Goal: Book appointment/travel/reservation

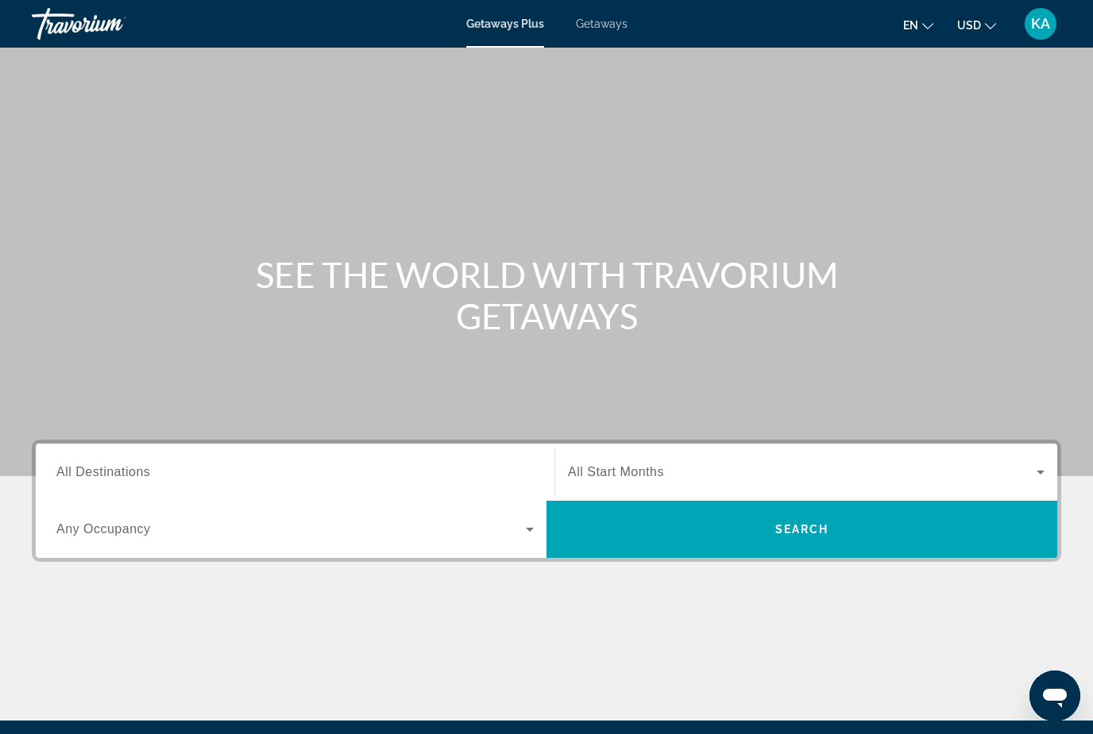
click at [606, 24] on span "Getaways" at bounding box center [602, 23] width 52 height 13
click at [114, 464] on input "Destination All Destinations" at bounding box center [294, 473] width 477 height 19
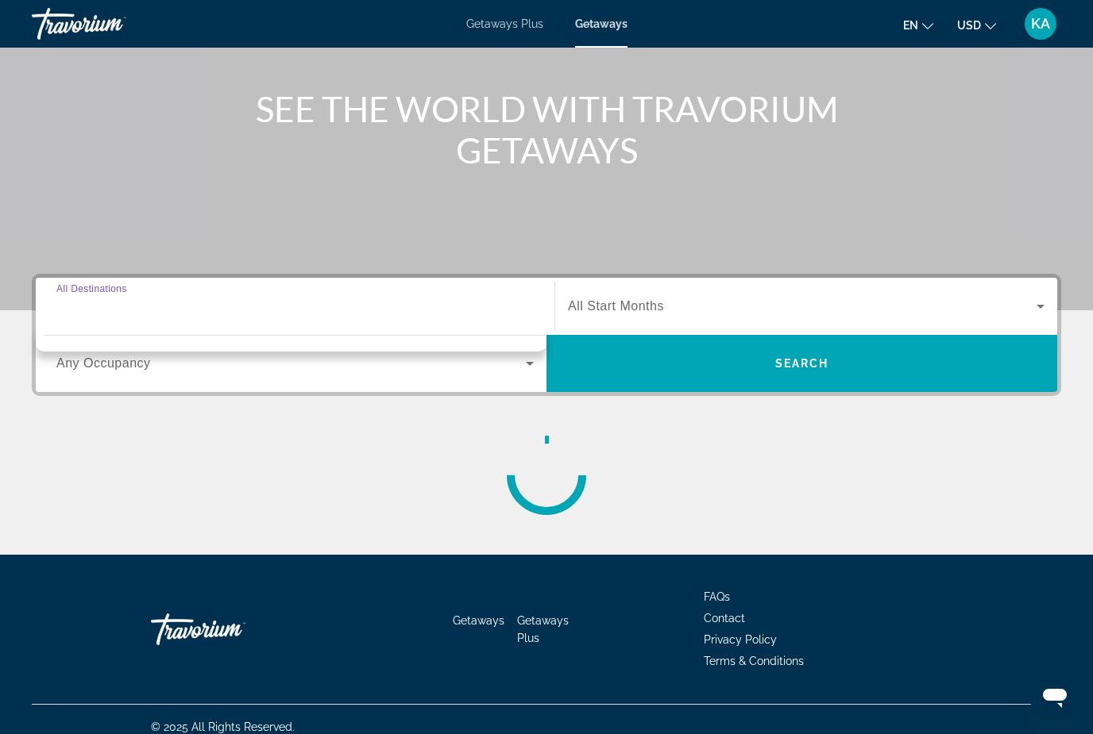
scroll to position [181, 0]
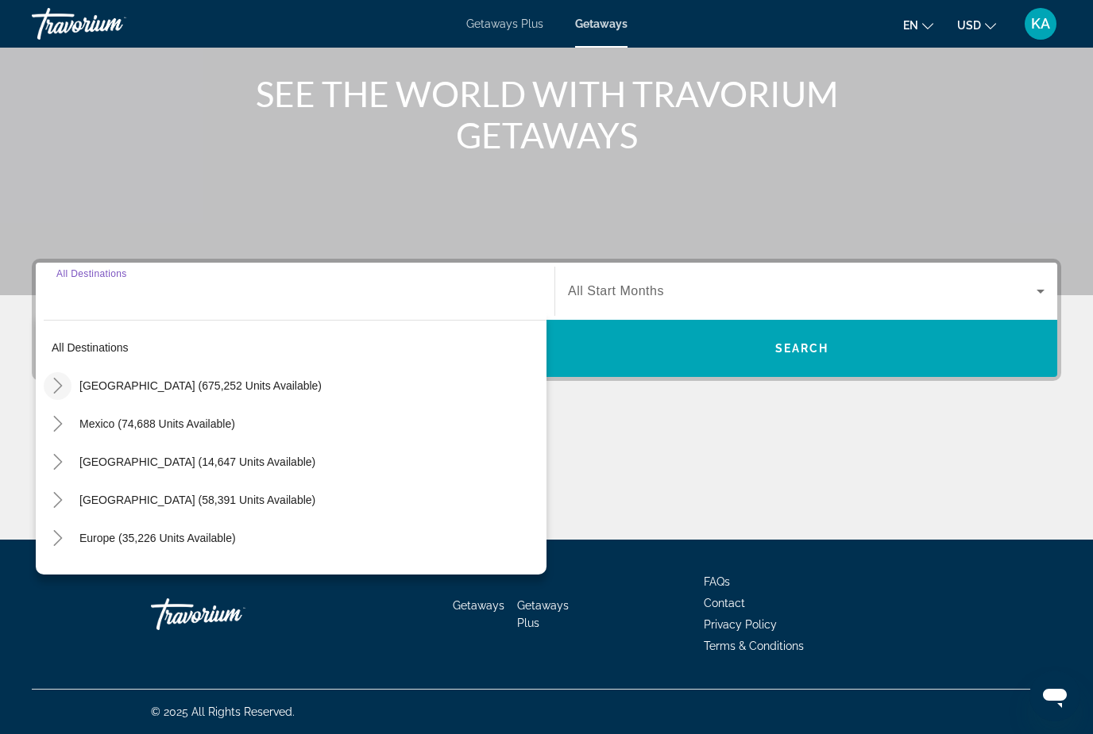
click at [57, 383] on icon "Toggle United States (675,252 units available)" at bounding box center [57, 386] width 9 height 16
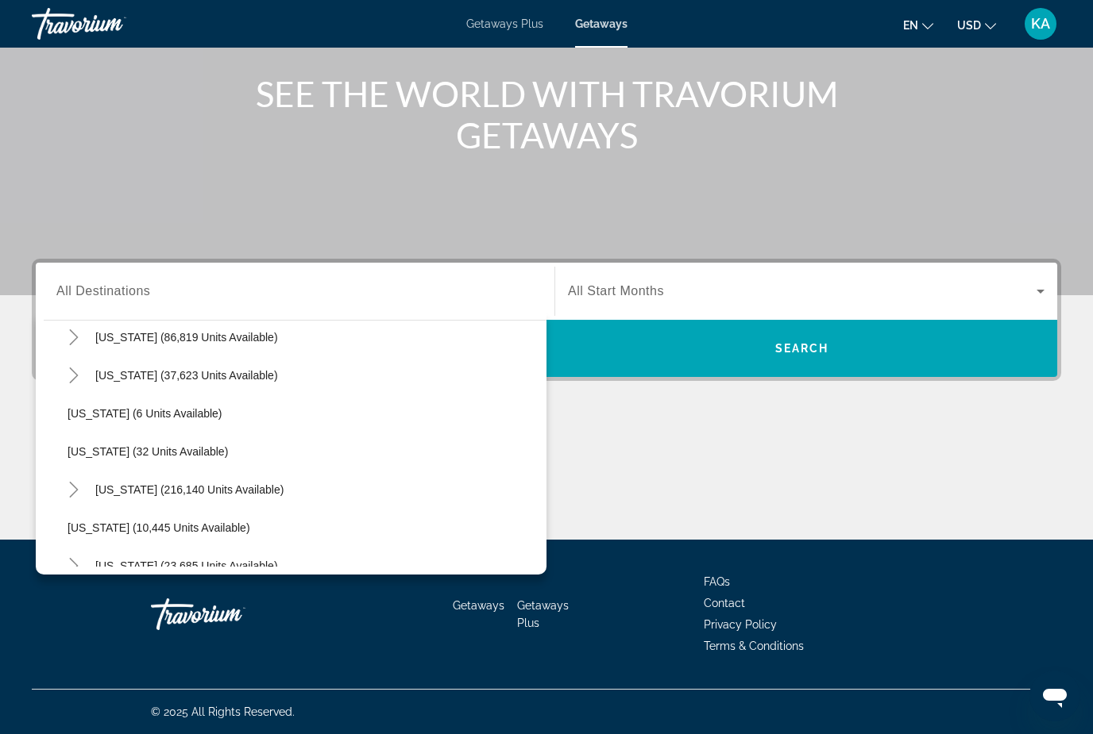
scroll to position [165, 0]
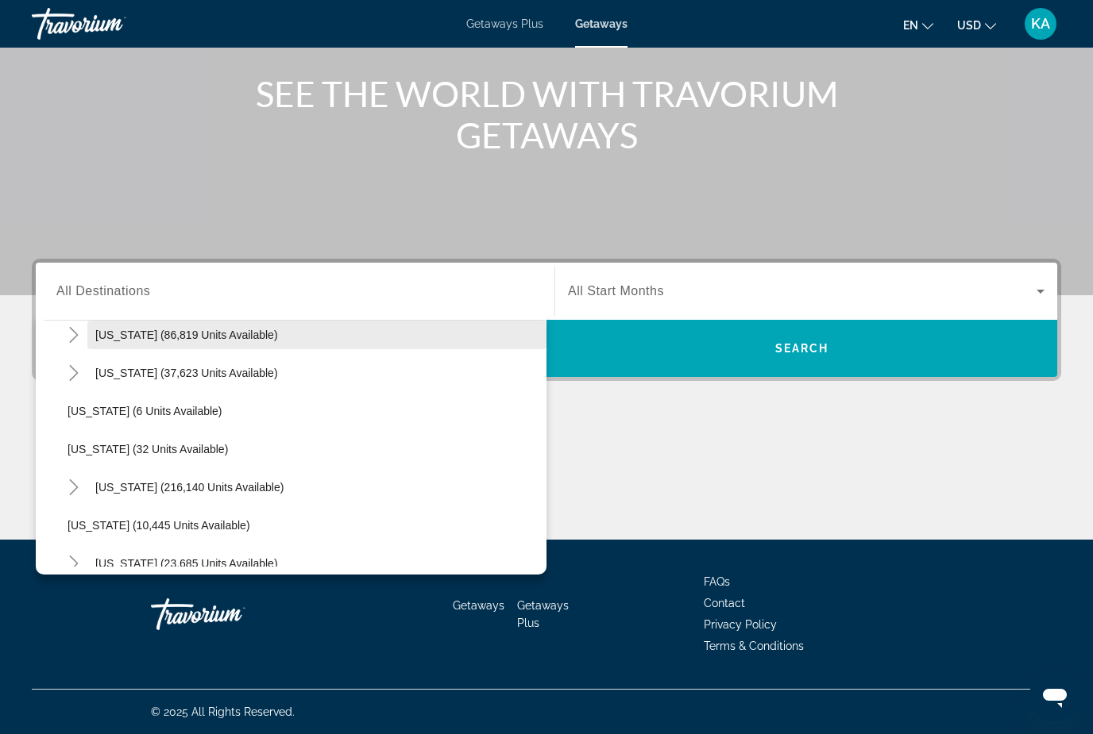
click at [186, 332] on span "[US_STATE] (86,819 units available)" at bounding box center [186, 335] width 183 height 13
type input "**********"
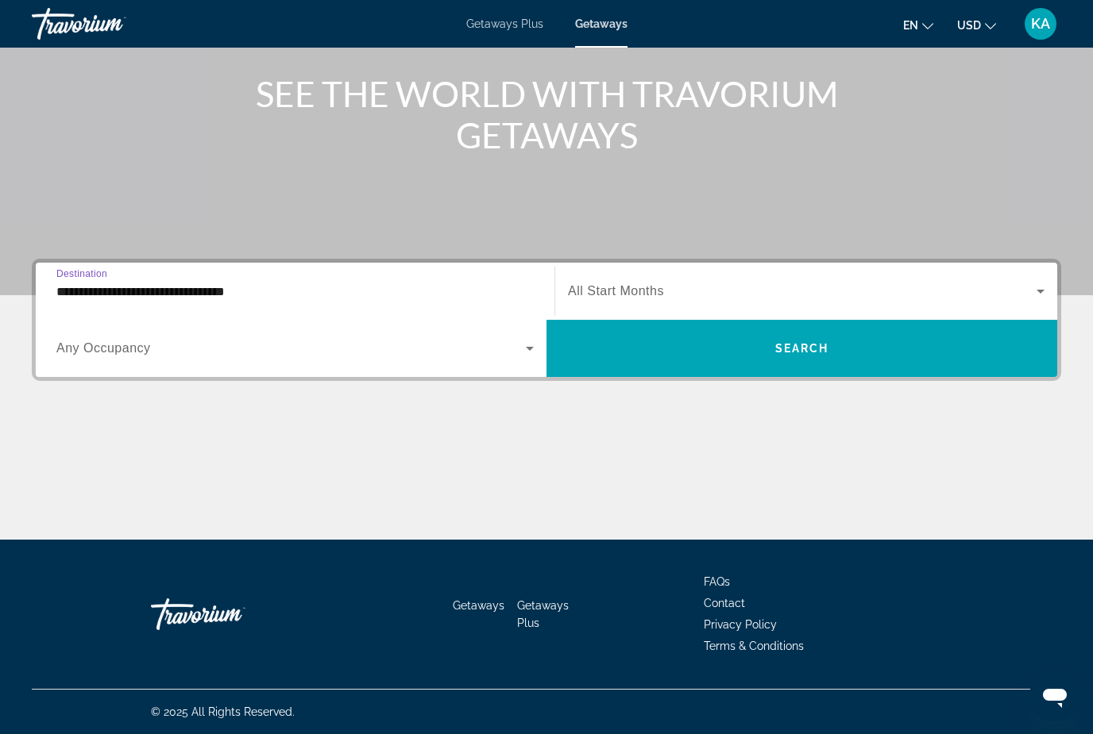
click at [697, 278] on div "Search widget" at bounding box center [806, 291] width 476 height 44
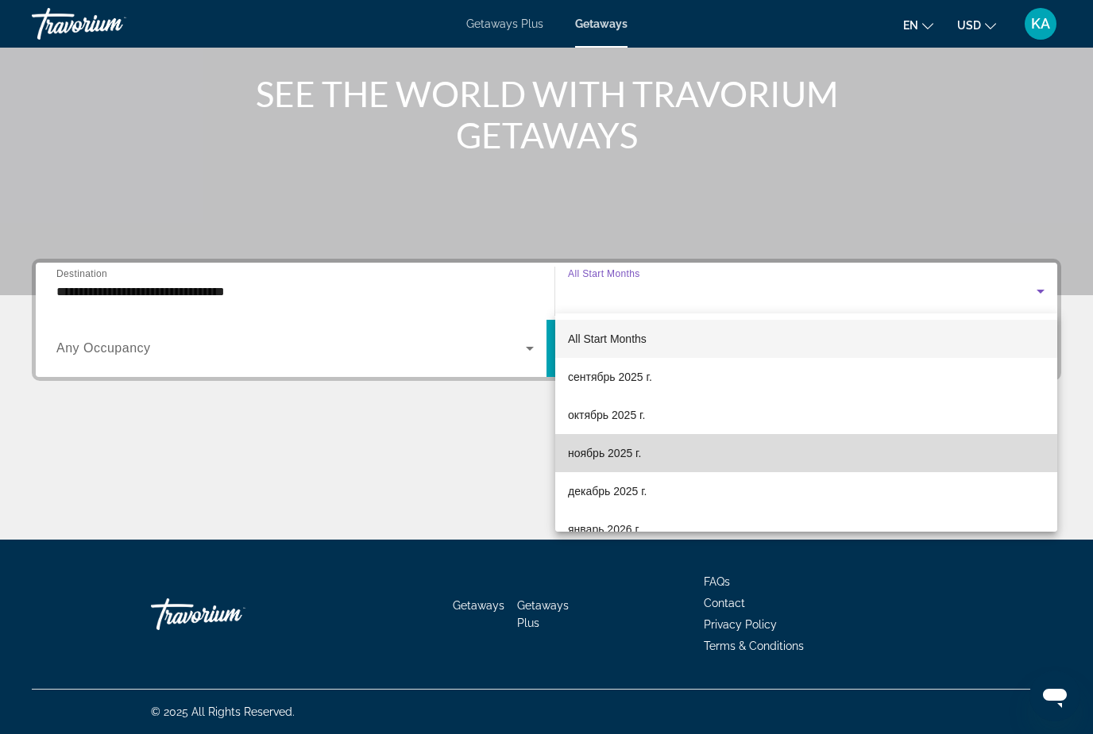
click at [608, 448] on span "ноябрь 2025 г." at bounding box center [604, 453] width 73 height 19
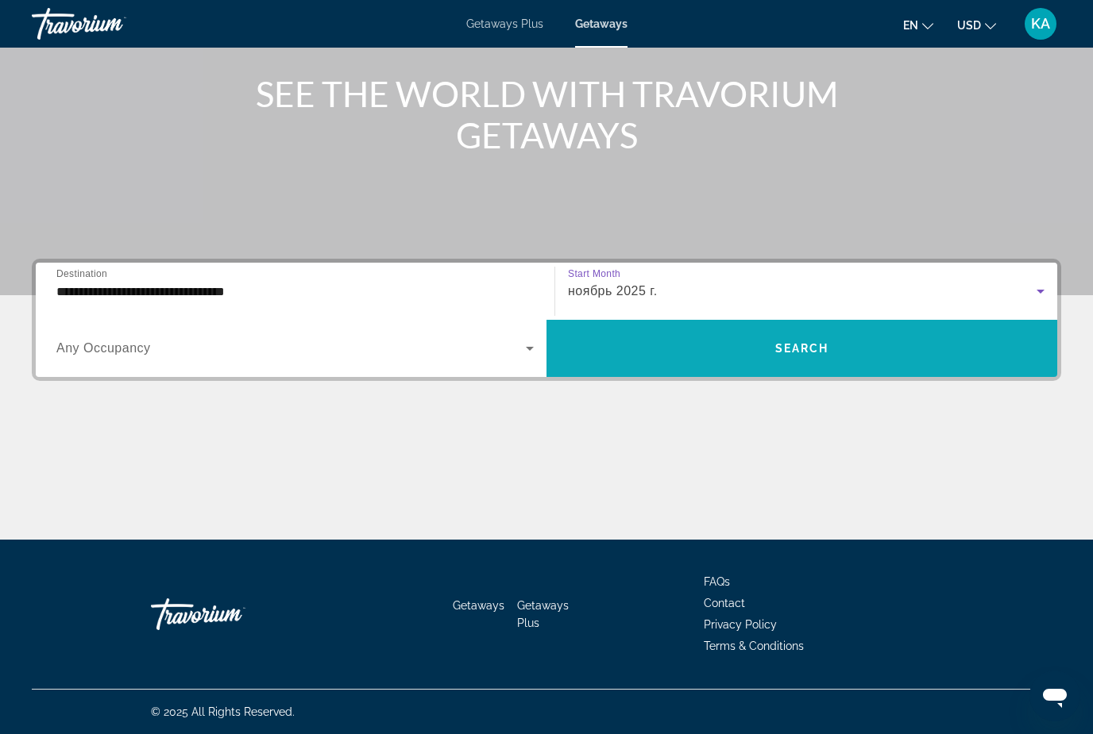
click at [822, 343] on span "Search" at bounding box center [802, 348] width 54 height 13
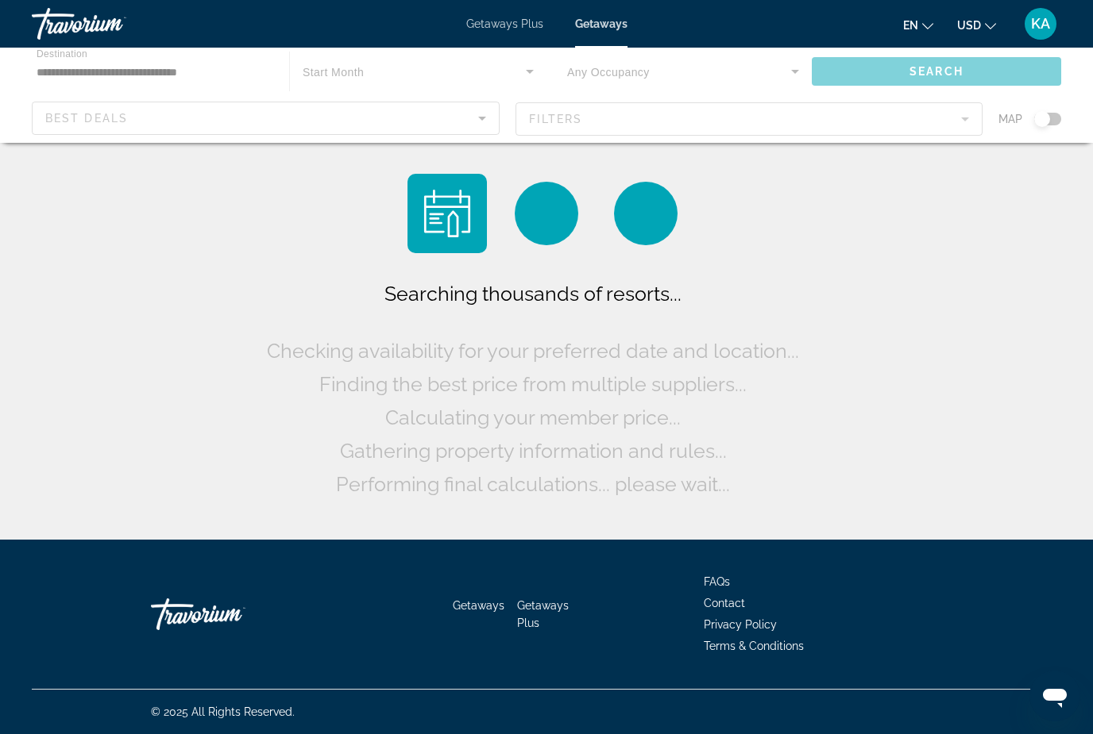
scroll to position [51, 0]
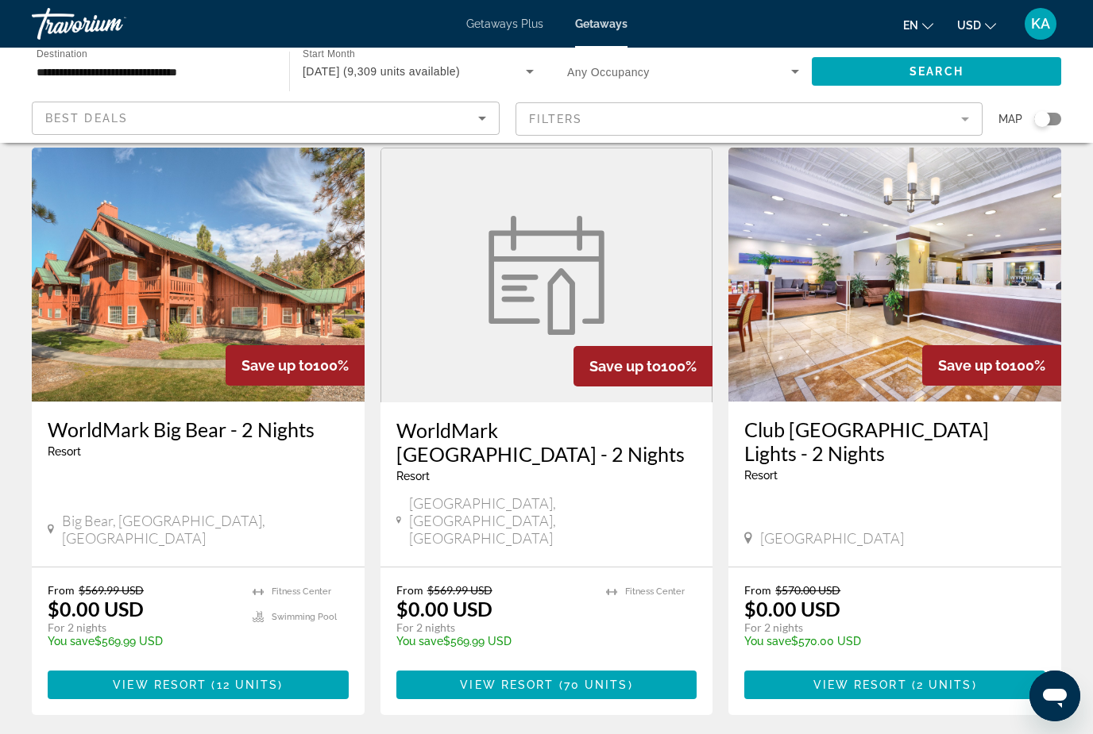
click at [82, 648] on p "temp" at bounding box center [142, 653] width 189 height 11
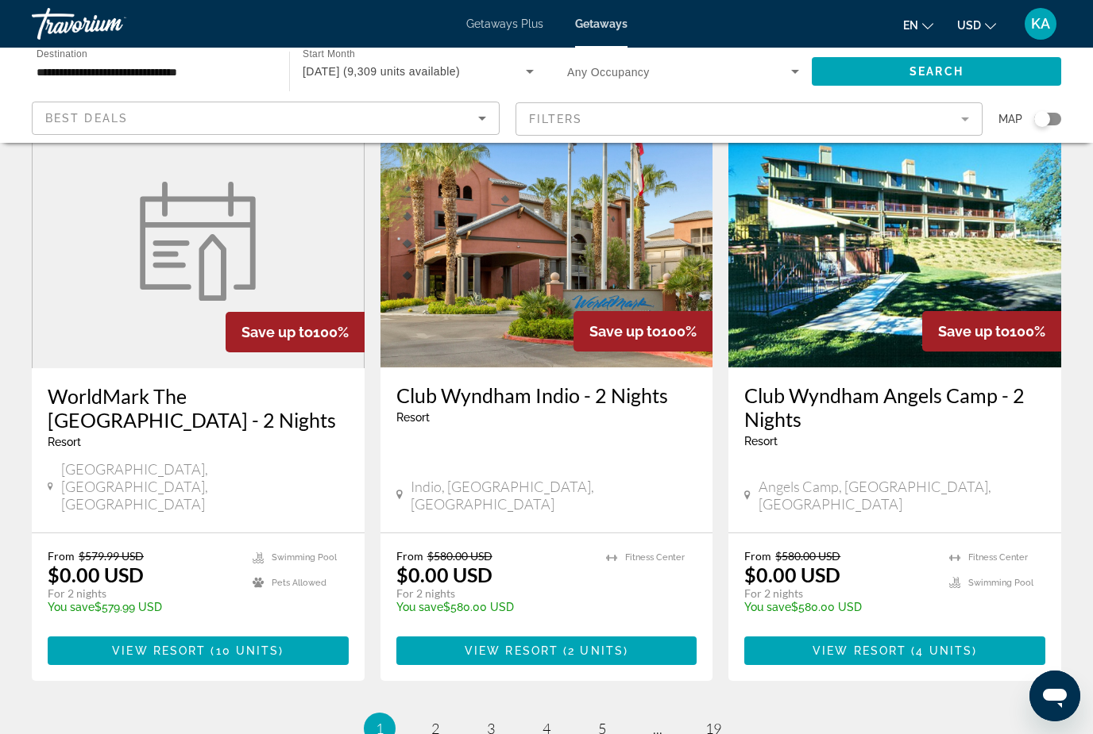
scroll to position [1933, 0]
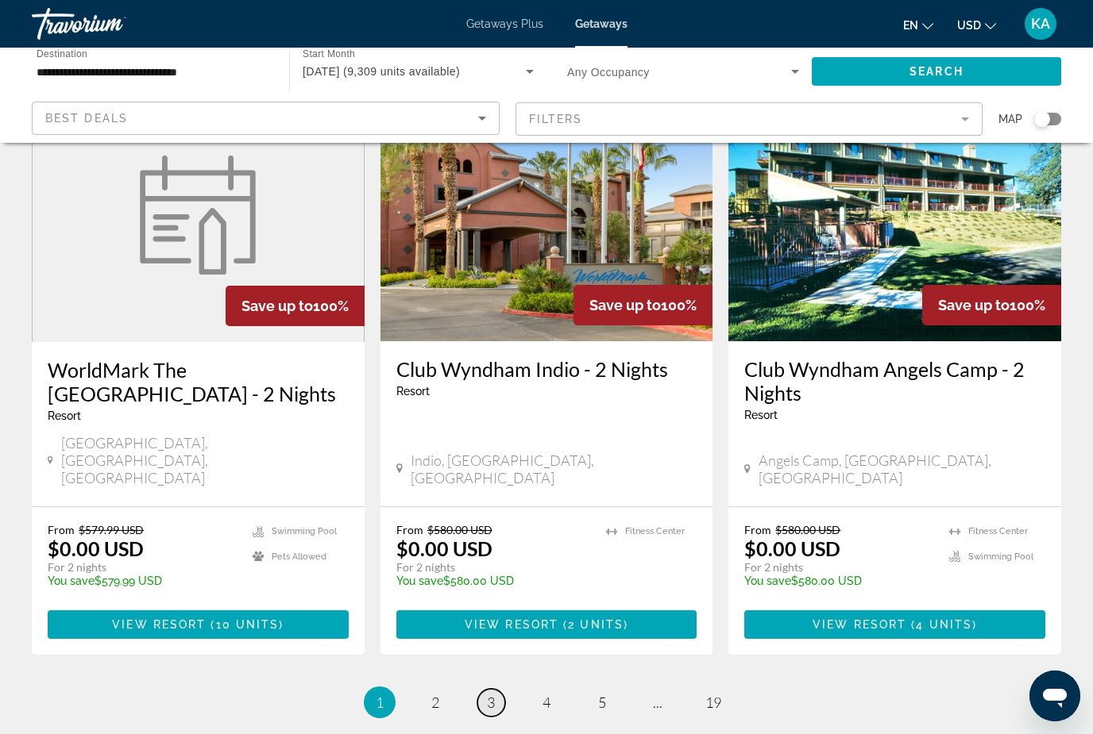
click at [492, 689] on link "page 3" at bounding box center [491, 703] width 28 height 28
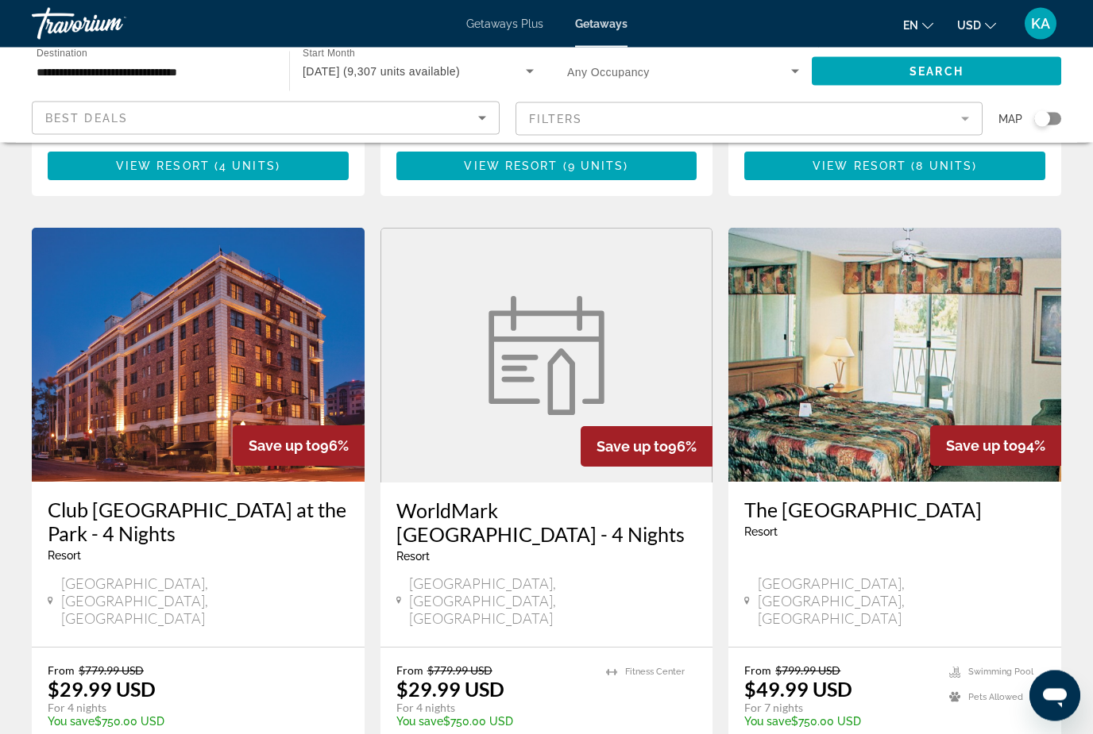
scroll to position [1854, 0]
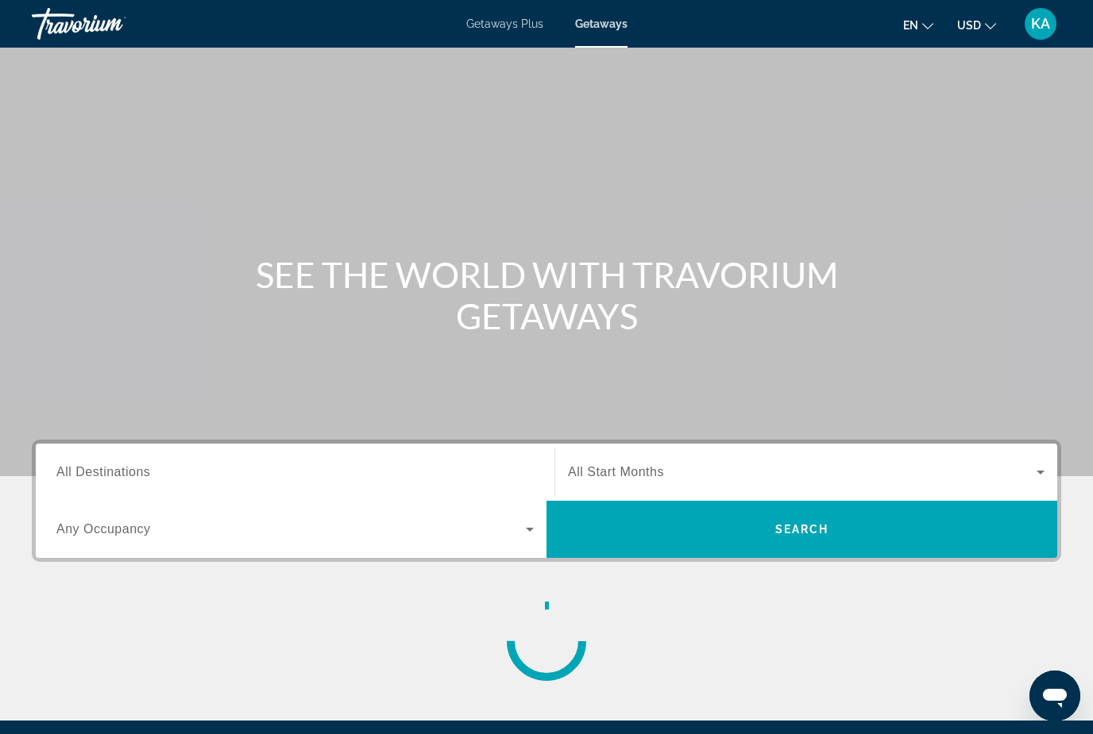
click at [154, 469] on input "Destination All Destinations" at bounding box center [294, 473] width 477 height 19
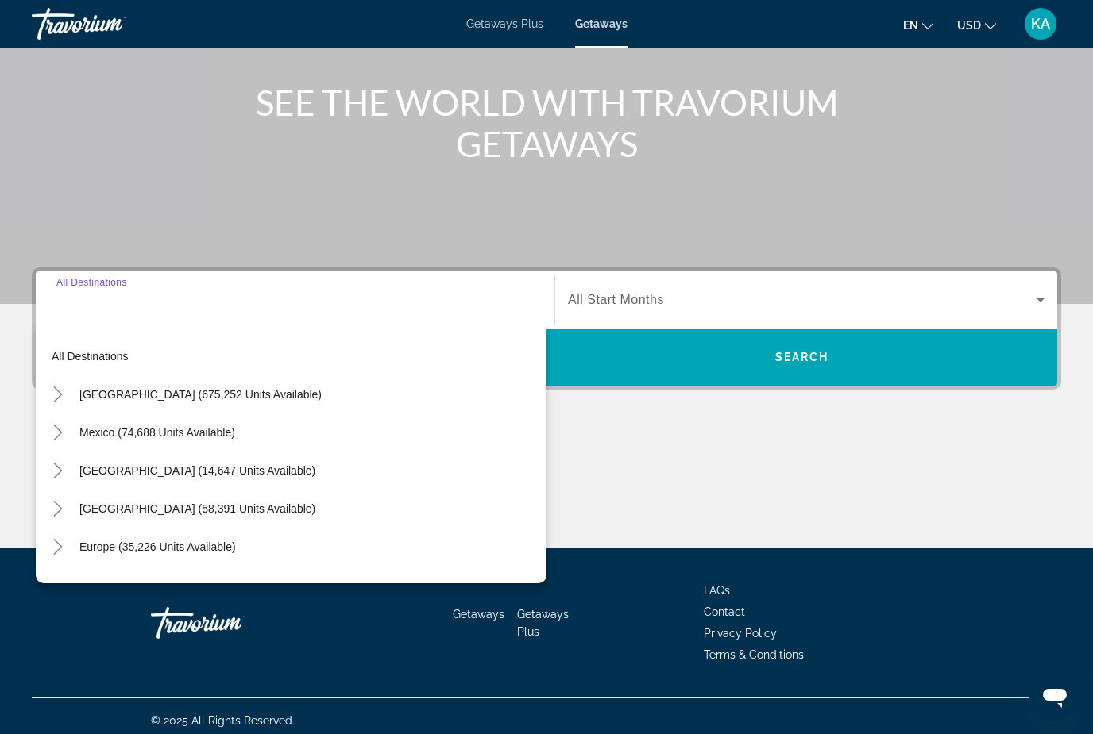
scroll to position [181, 0]
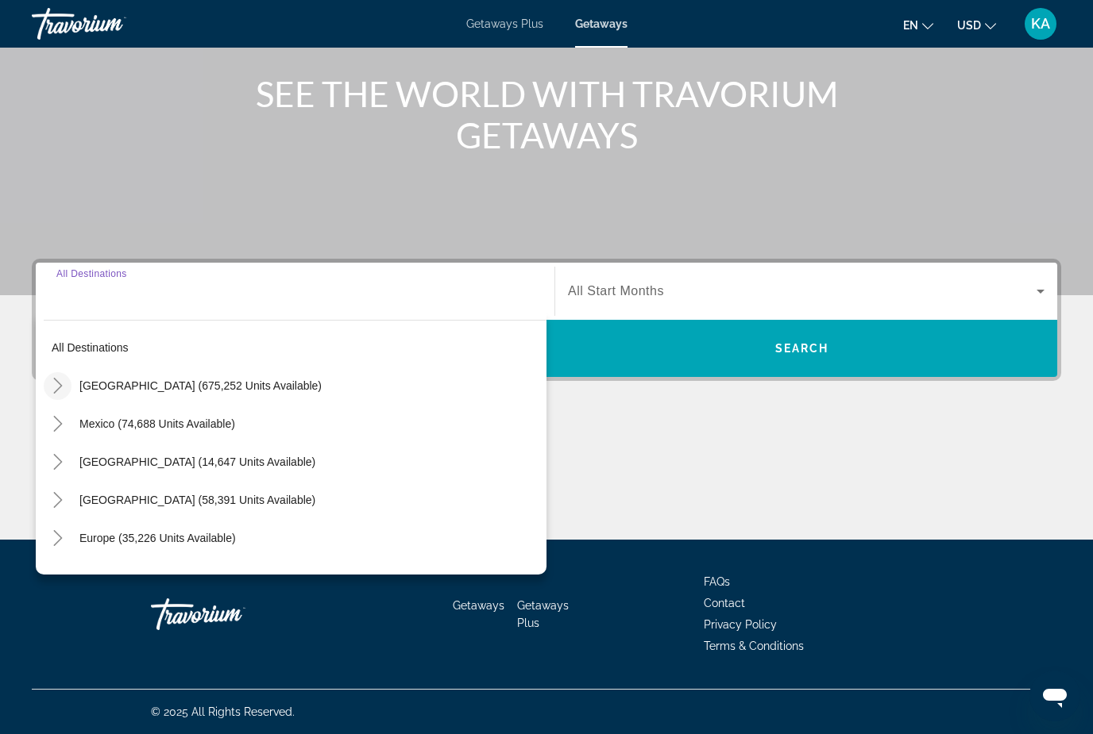
click at [57, 391] on icon "Toggle United States (675,252 units available)" at bounding box center [57, 386] width 9 height 16
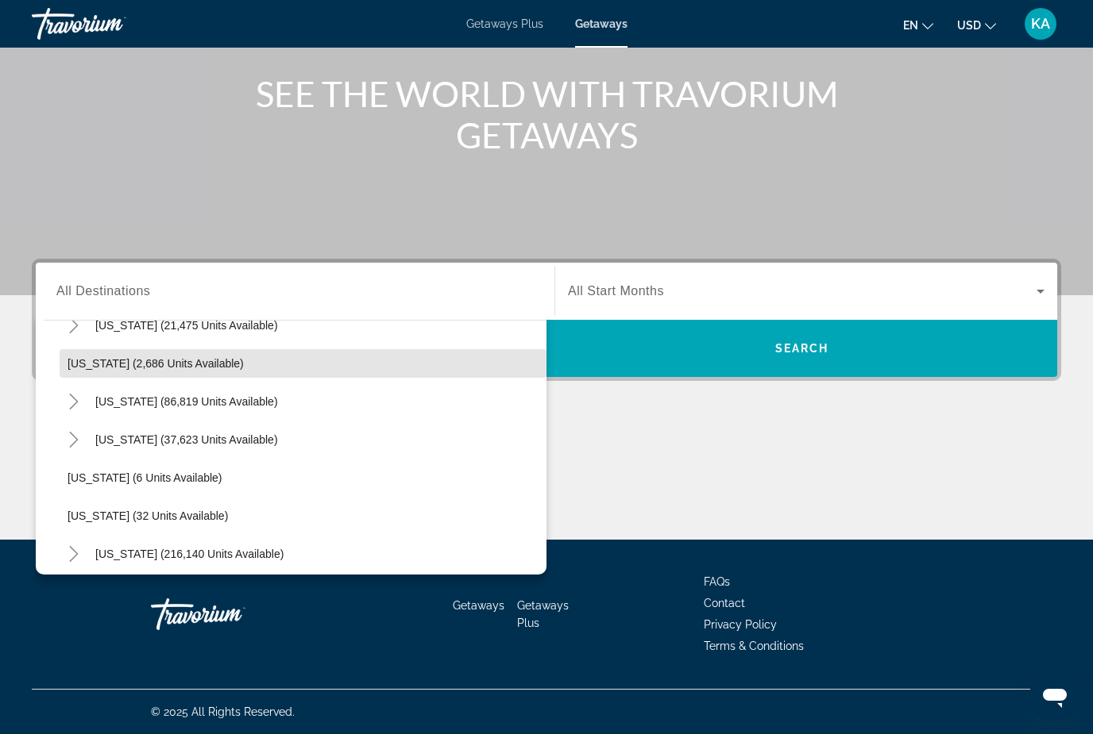
scroll to position [94, 0]
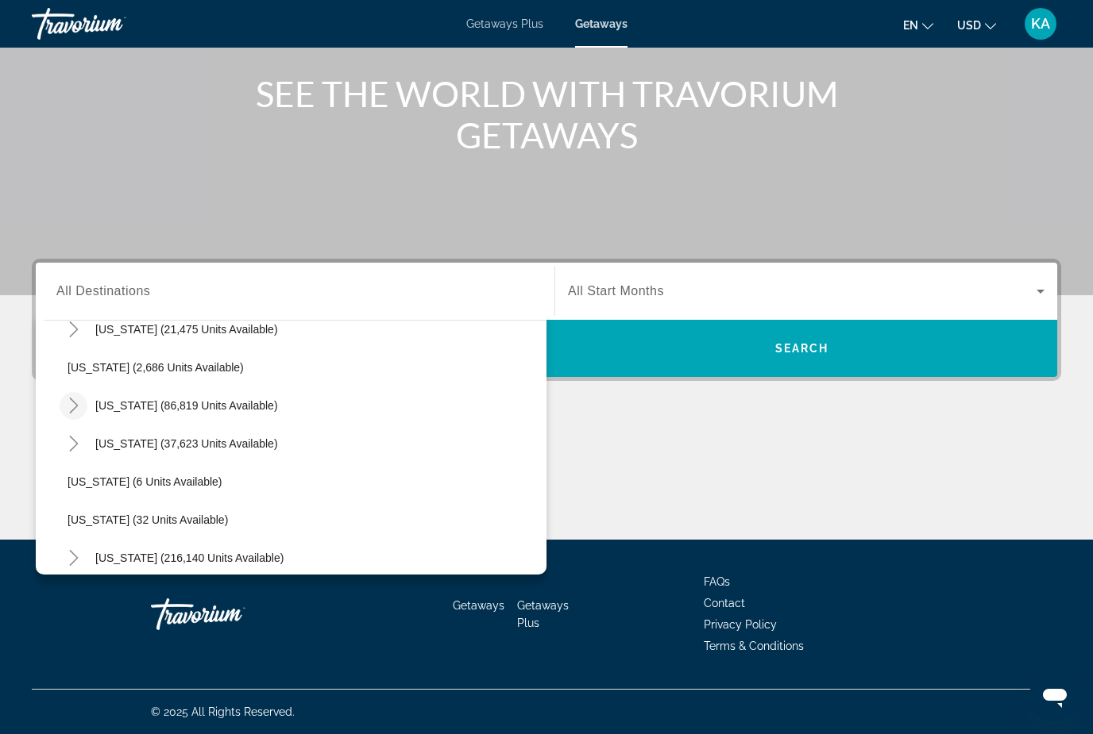
click at [84, 404] on mat-icon "Toggle California (86,819 units available)" at bounding box center [74, 406] width 28 height 28
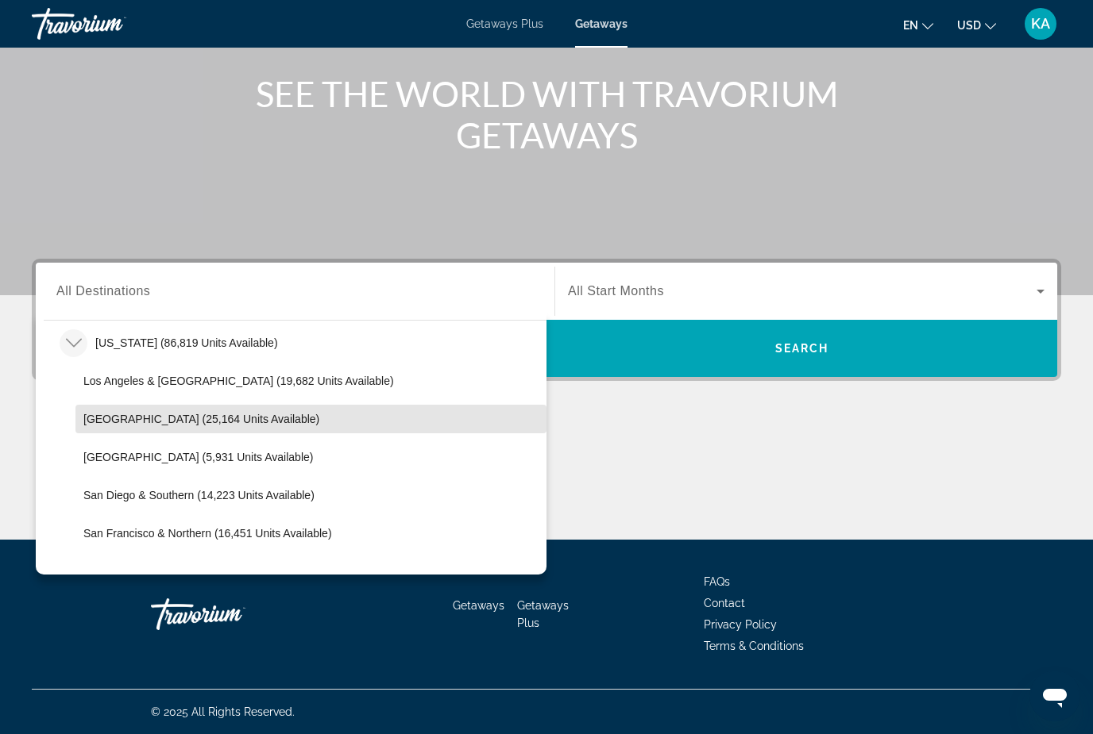
scroll to position [166, 0]
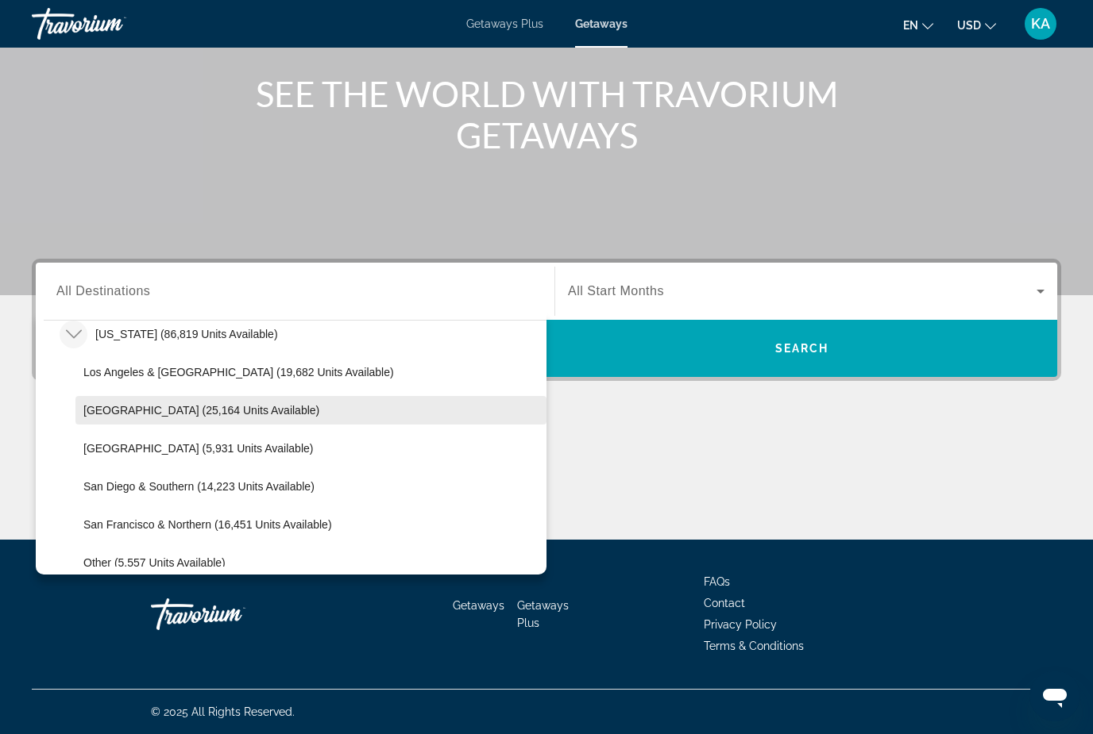
click at [167, 406] on span "[GEOGRAPHIC_DATA] (25,164 units available)" at bounding box center [201, 410] width 236 height 13
type input "**********"
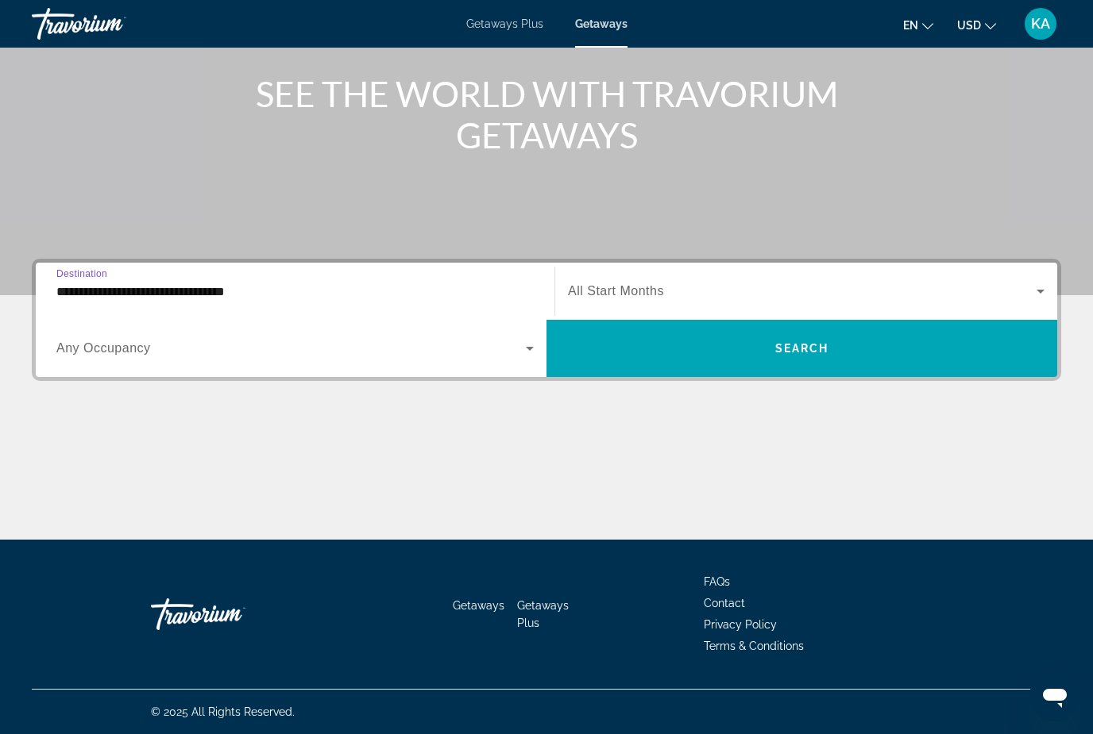
click at [650, 291] on span "All Start Months" at bounding box center [616, 290] width 96 height 13
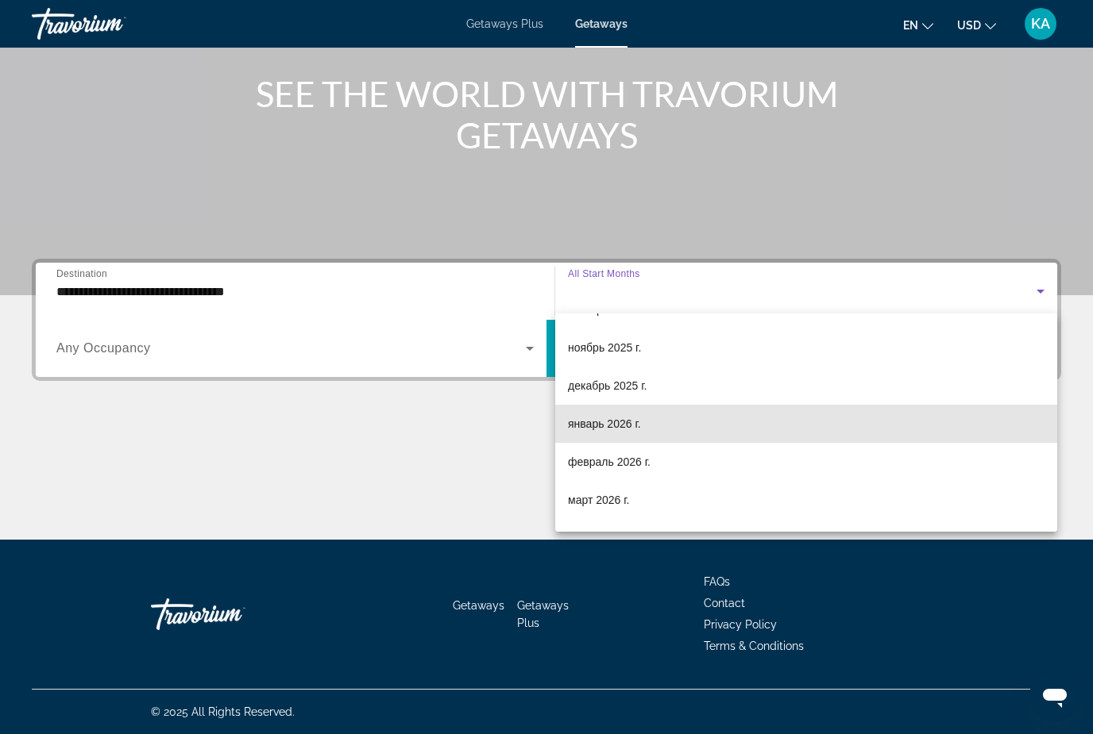
scroll to position [111, 0]
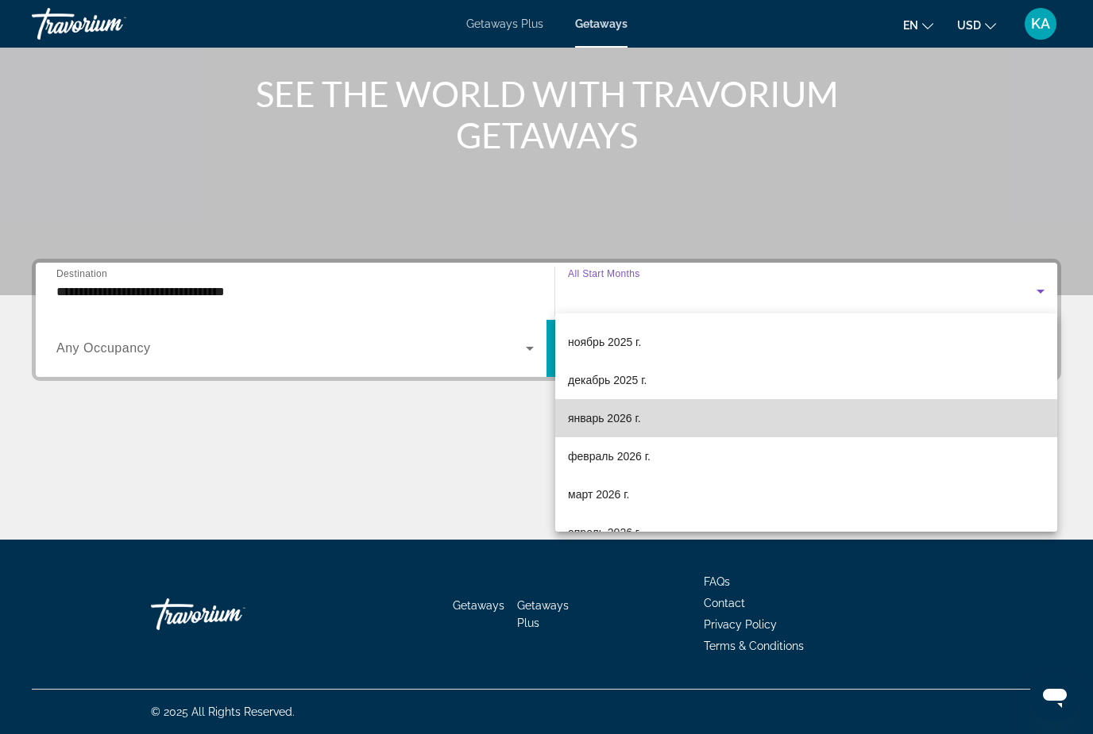
click at [628, 427] on span "январь 2026 г." at bounding box center [604, 418] width 73 height 19
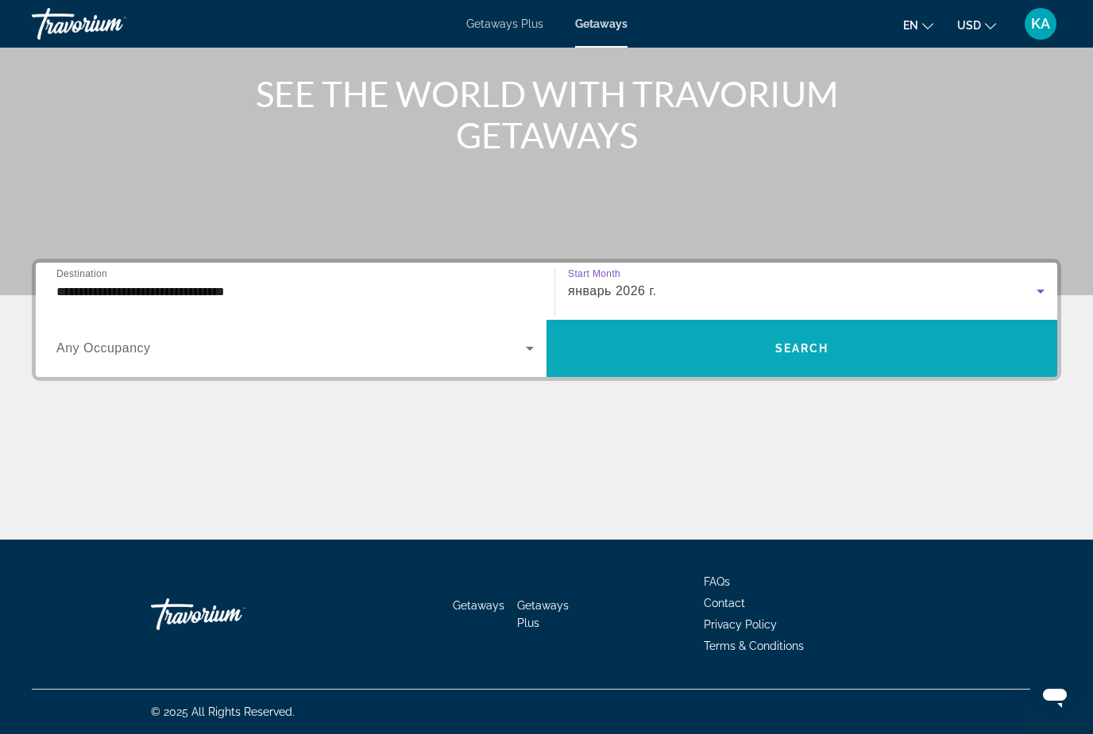
click at [673, 344] on span "Search widget" at bounding box center [801, 349] width 511 height 38
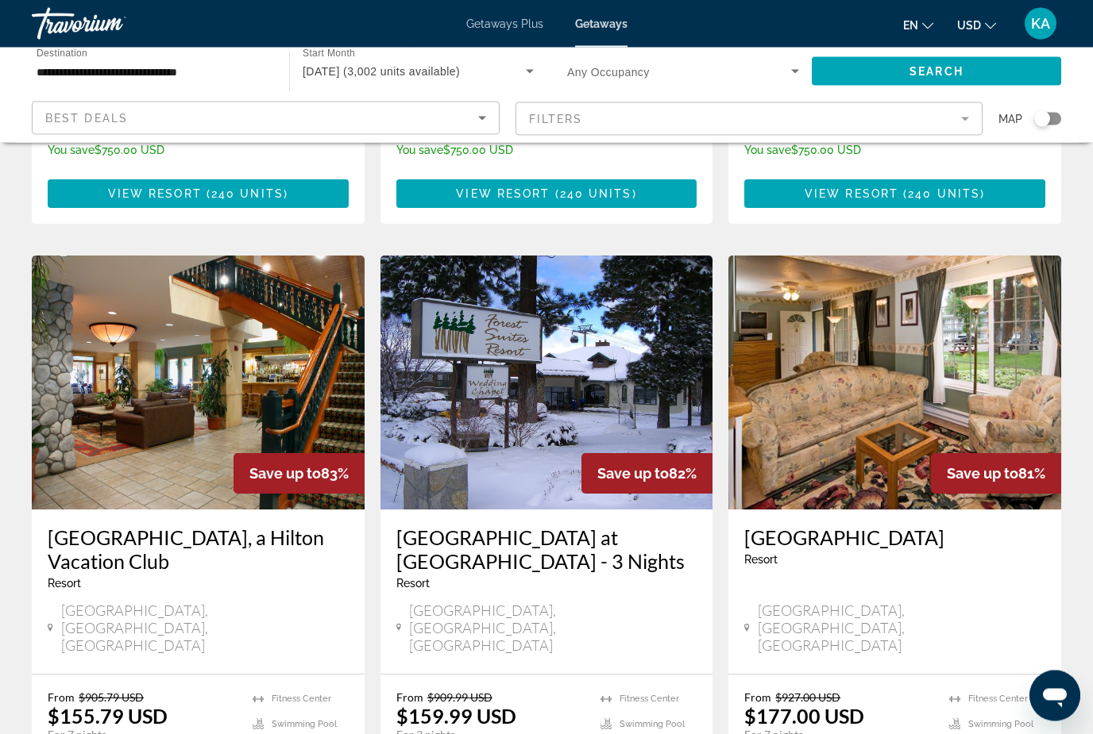
scroll to position [1188, 0]
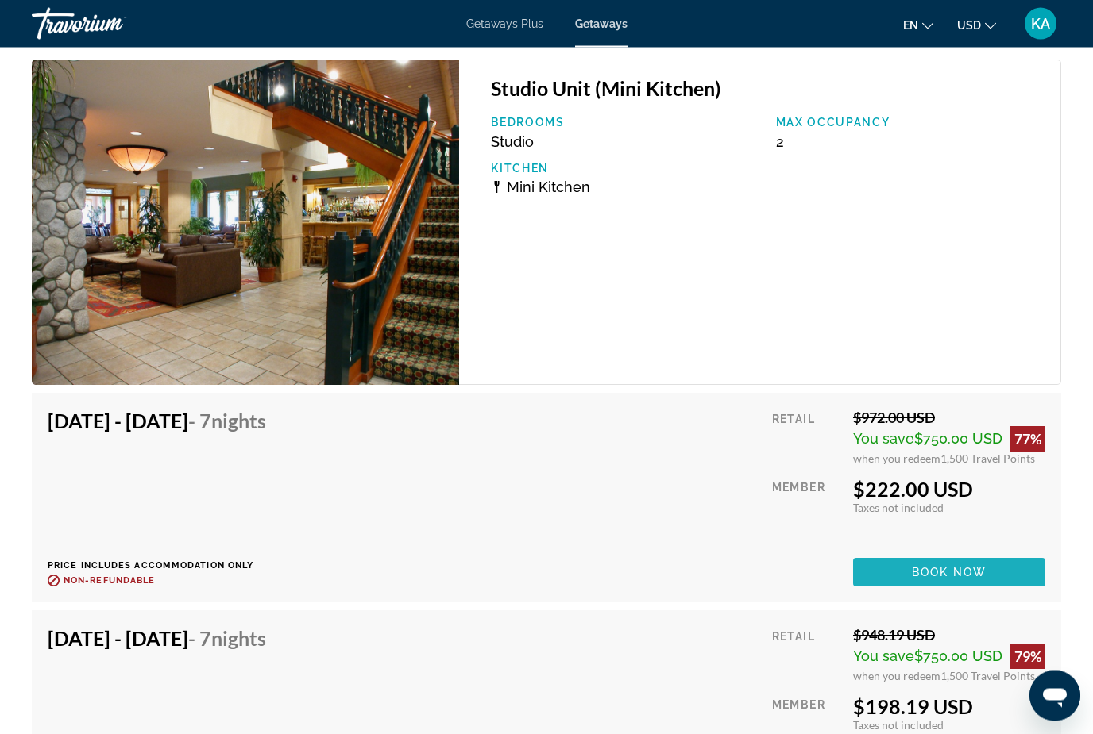
scroll to position [3067, 0]
click at [952, 569] on span "Book now" at bounding box center [949, 572] width 75 height 13
